Goal: Find specific page/section: Find specific page/section

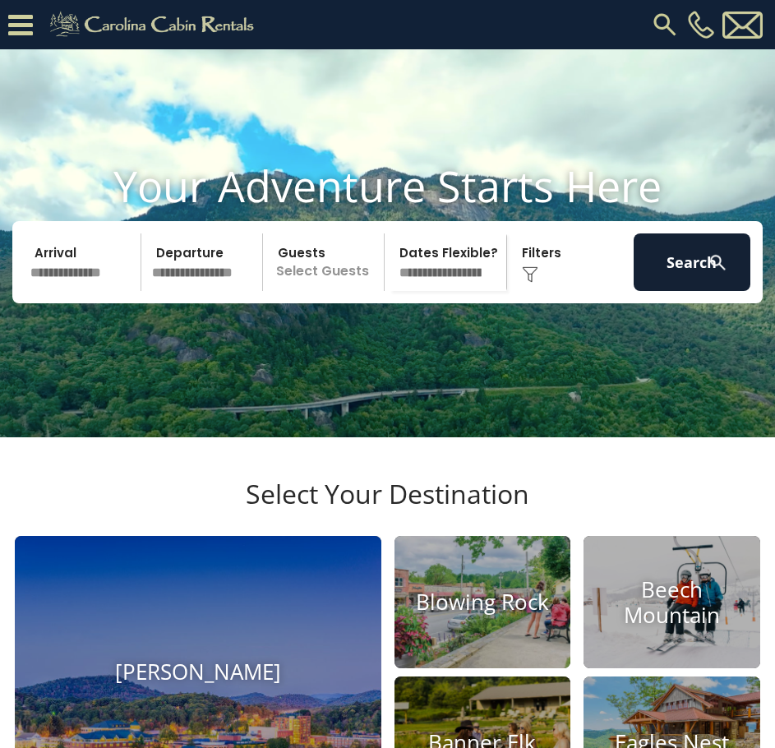
click at [12, 22] on icon at bounding box center [20, 25] width 25 height 29
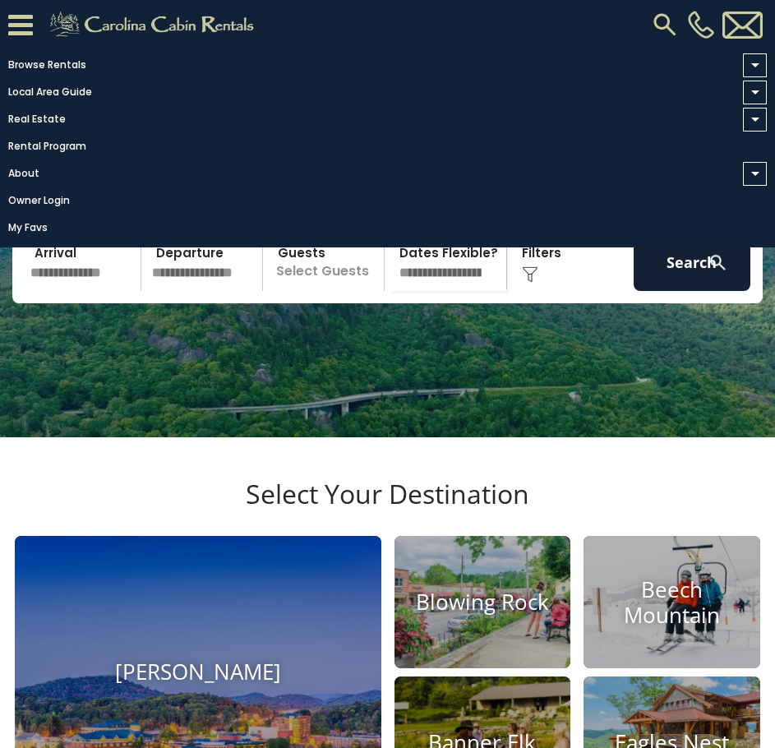
click at [750, 62] on span at bounding box center [755, 65] width 24 height 24
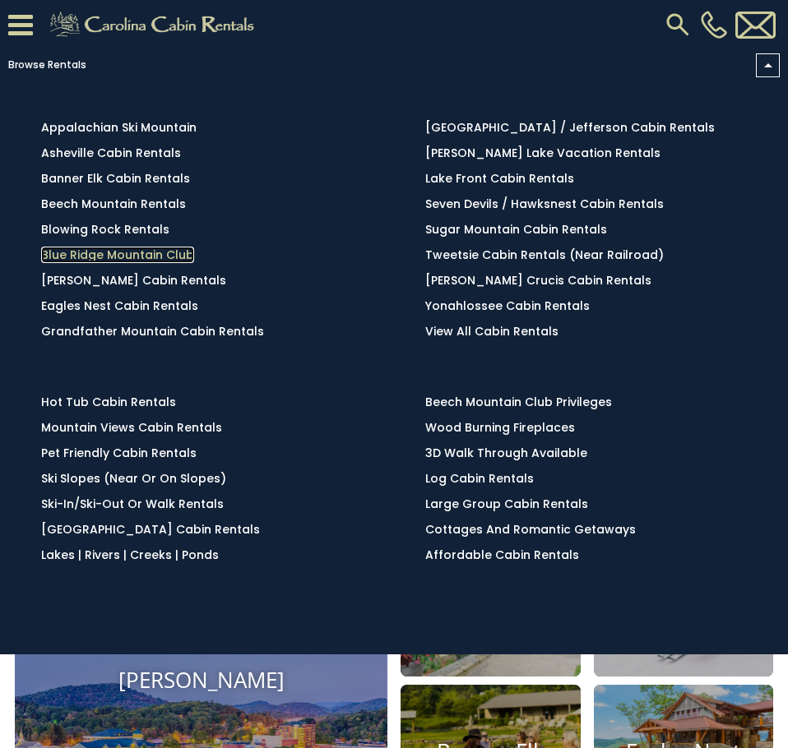
click at [146, 257] on link "Blue Ridge Mountain Club" at bounding box center [117, 255] width 153 height 16
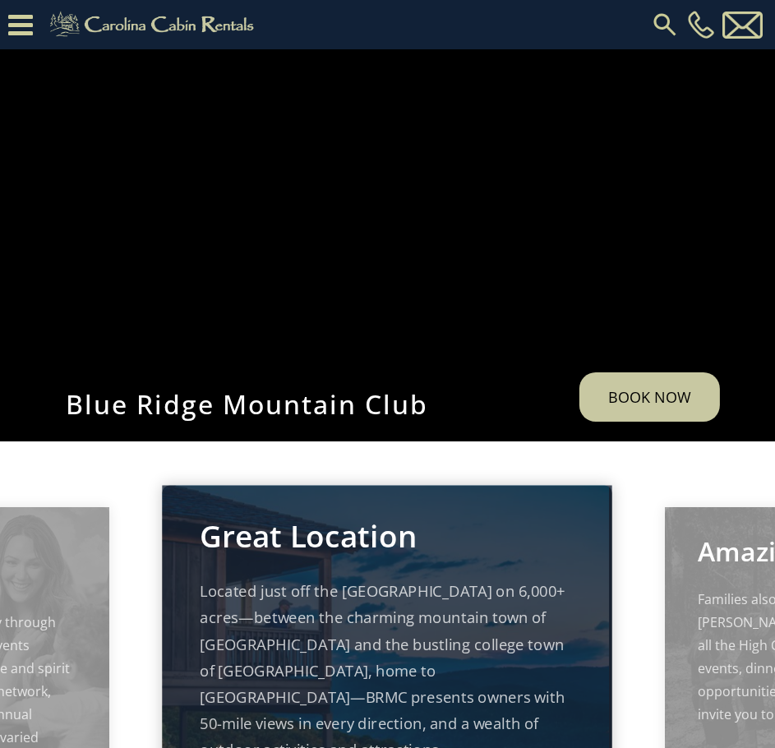
drag, startPoint x: 396, startPoint y: 4, endPoint x: 325, endPoint y: 72, distance: 97.7
click at [325, 72] on video at bounding box center [387, 243] width 775 height 388
